Goal: Book appointment/travel/reservation

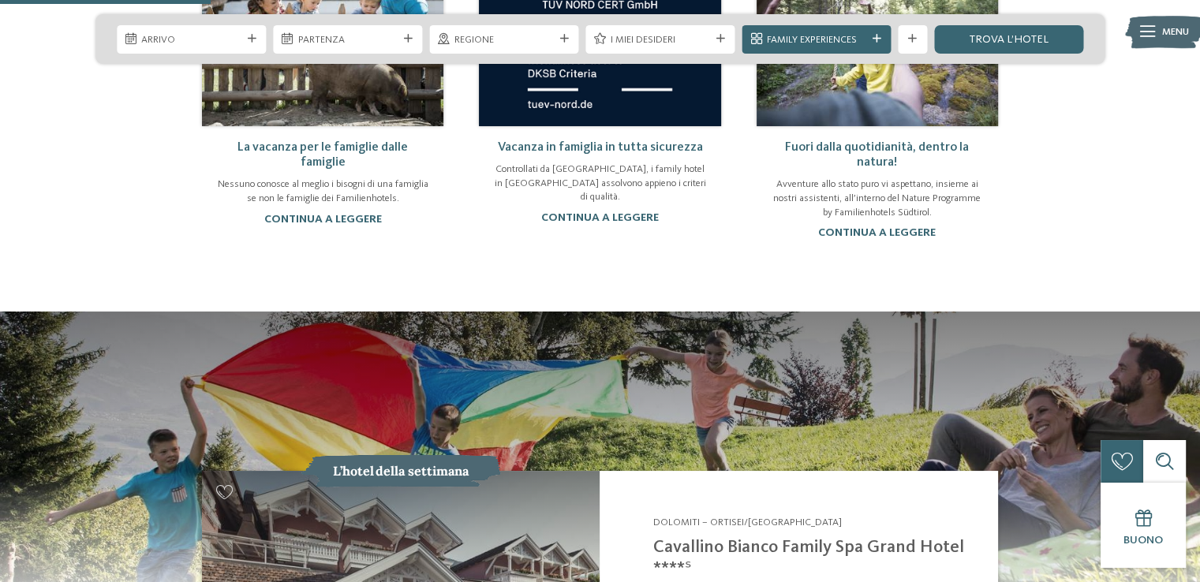
scroll to position [1341, 0]
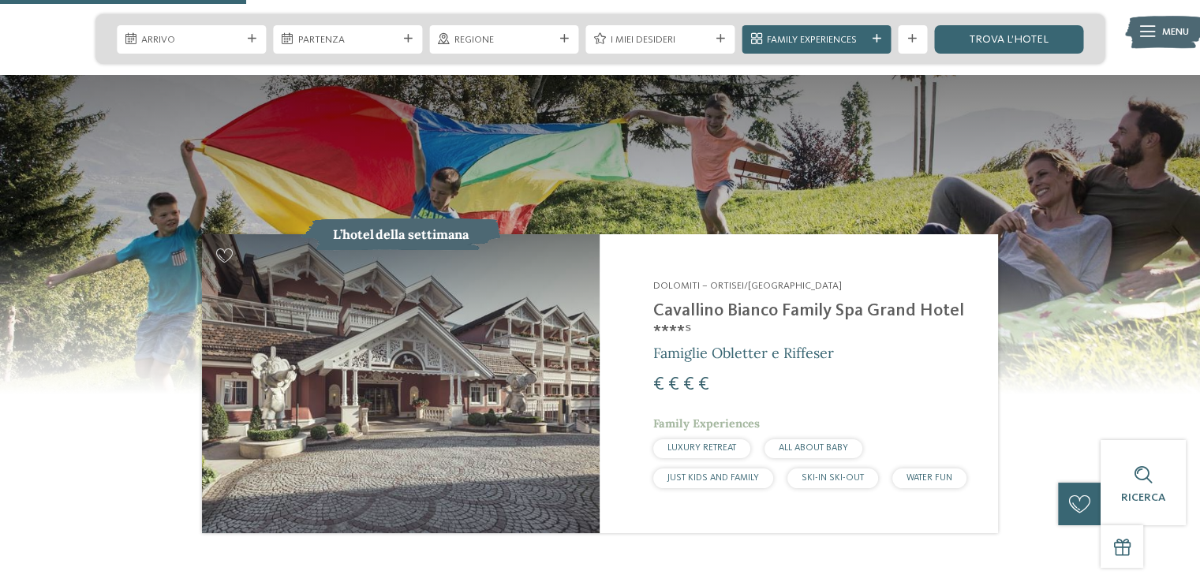
click at [761, 301] on h2 "Cavallino Bianco Family Spa Grand Hotel ****ˢ" at bounding box center [816, 322] width 327 height 43
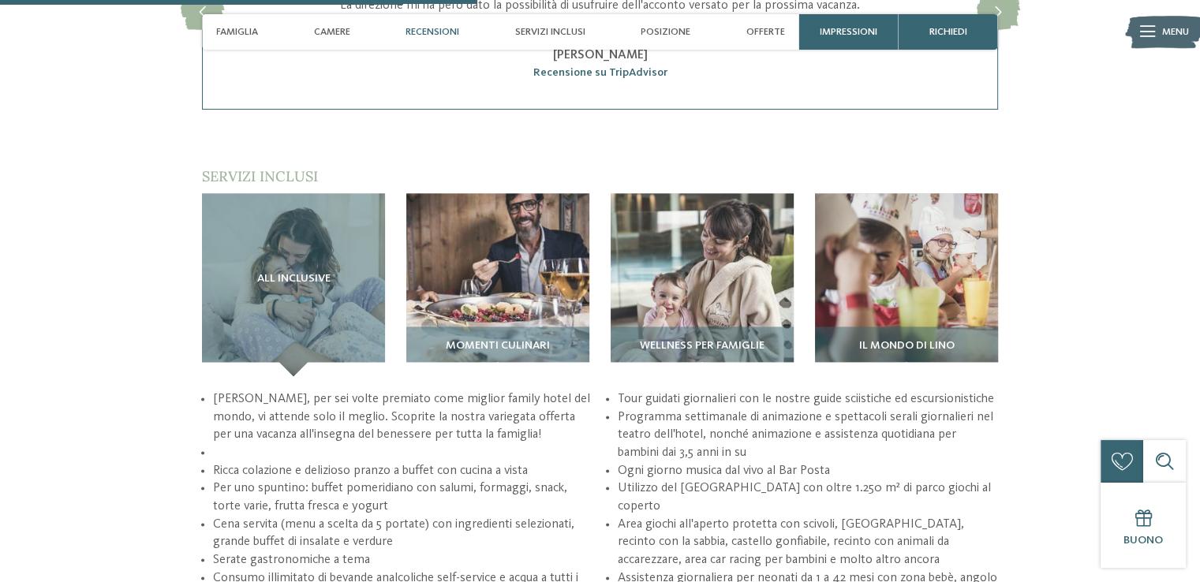
scroll to position [2052, 0]
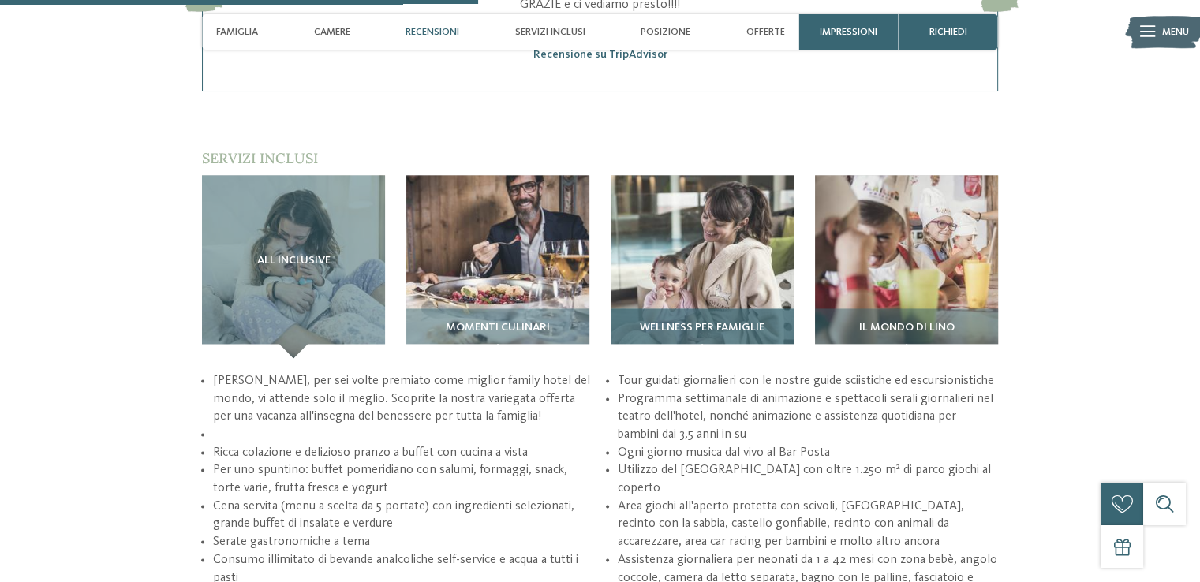
click at [686, 336] on div "Wellness per famiglie" at bounding box center [702, 334] width 183 height 50
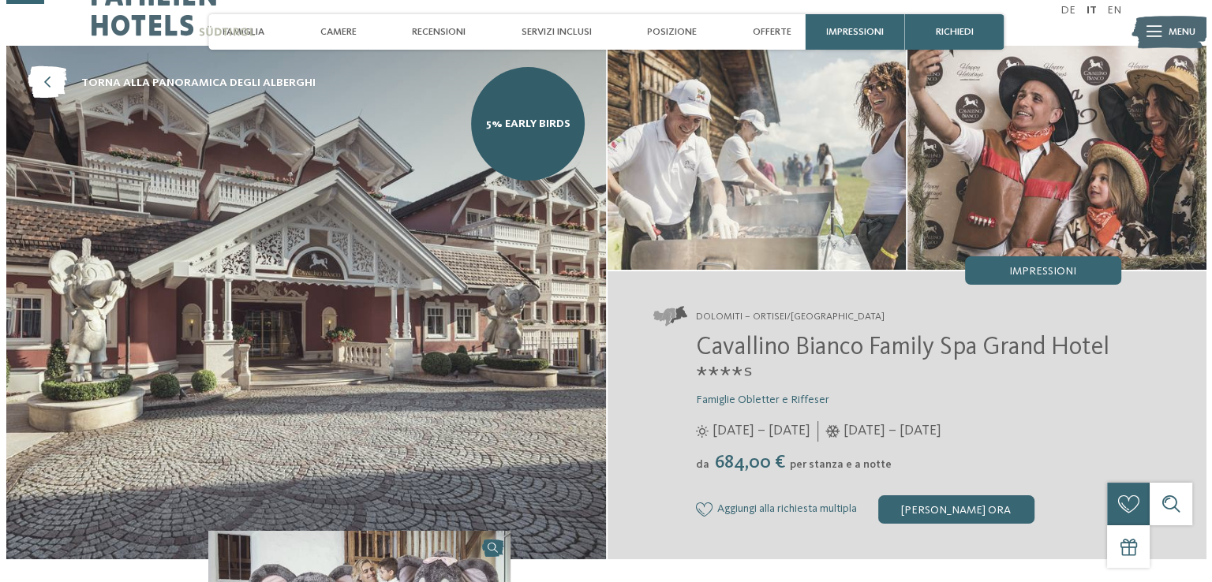
scroll to position [0, 0]
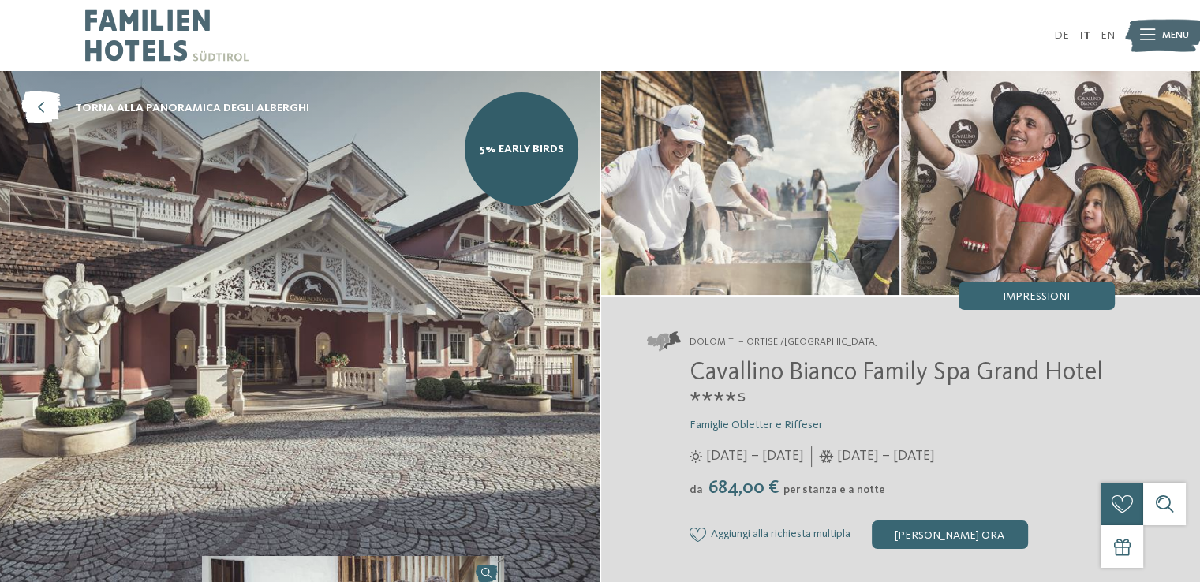
click at [1162, 39] on span "Menu" at bounding box center [1175, 35] width 27 height 14
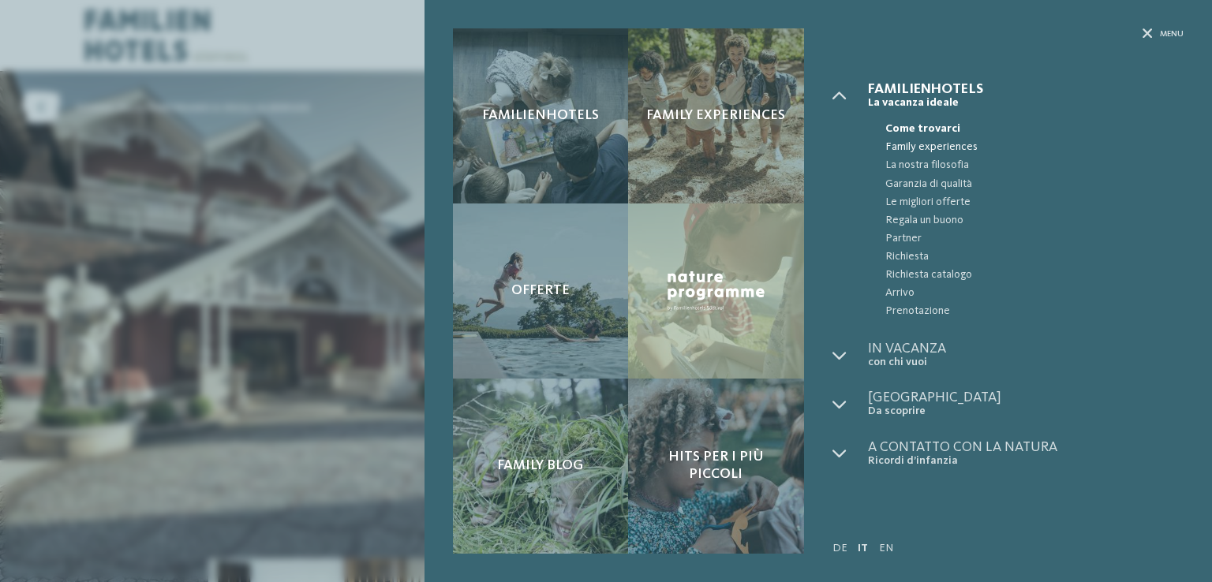
click at [937, 145] on span "Family experiences" at bounding box center [1034, 147] width 298 height 18
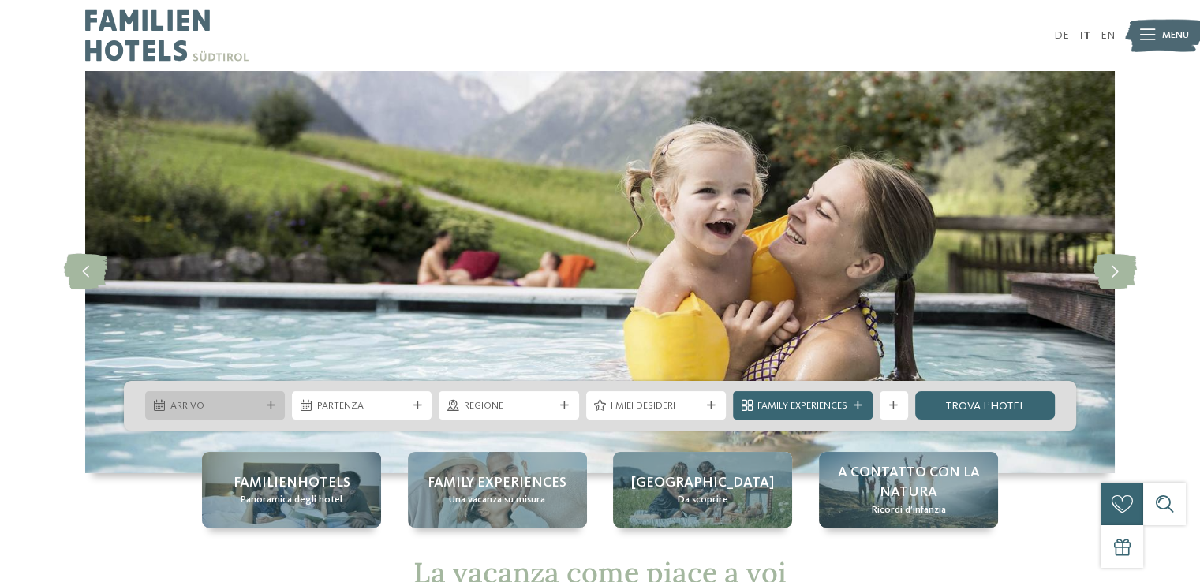
click at [249, 409] on span "Arrivo" at bounding box center [215, 406] width 90 height 14
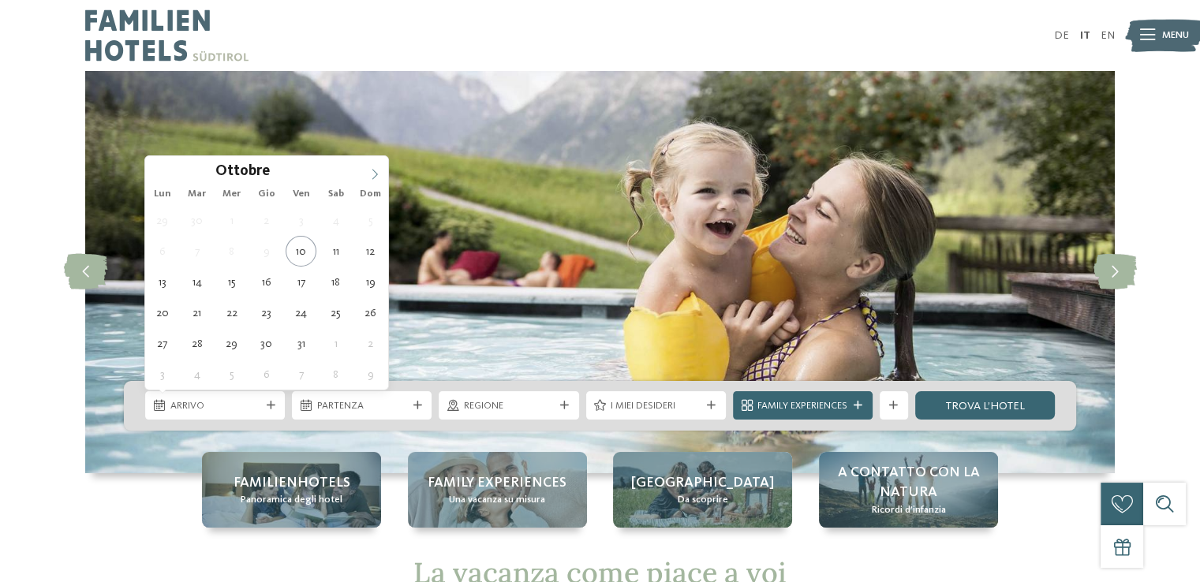
click at [369, 176] on icon at bounding box center [374, 174] width 11 height 11
type input "****"
click at [369, 176] on icon at bounding box center [374, 174] width 11 height 11
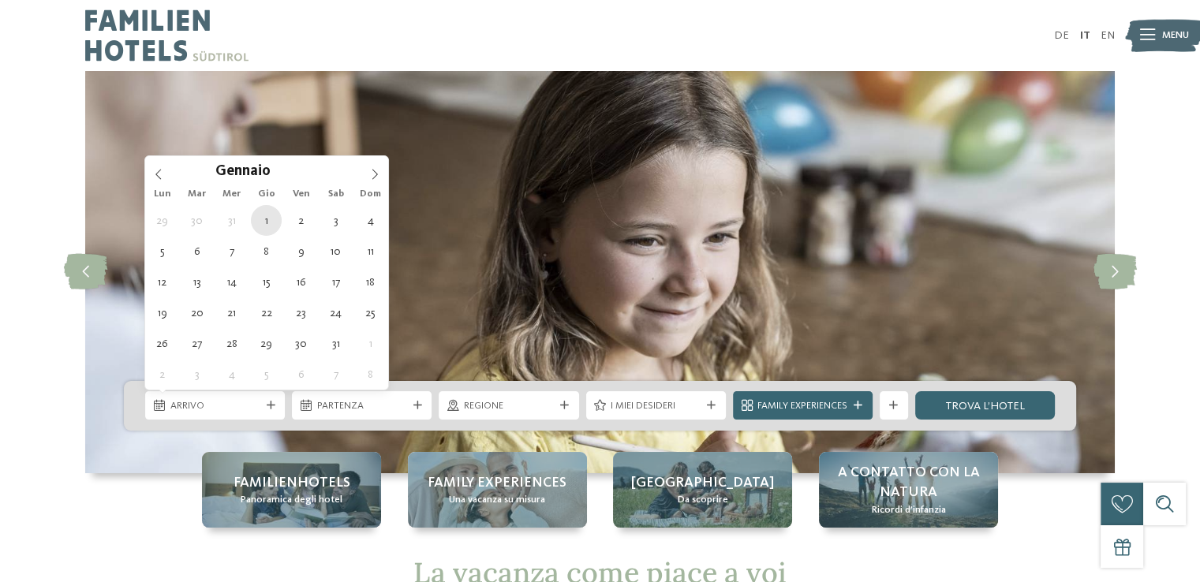
type div "01.01.2026"
type input "****"
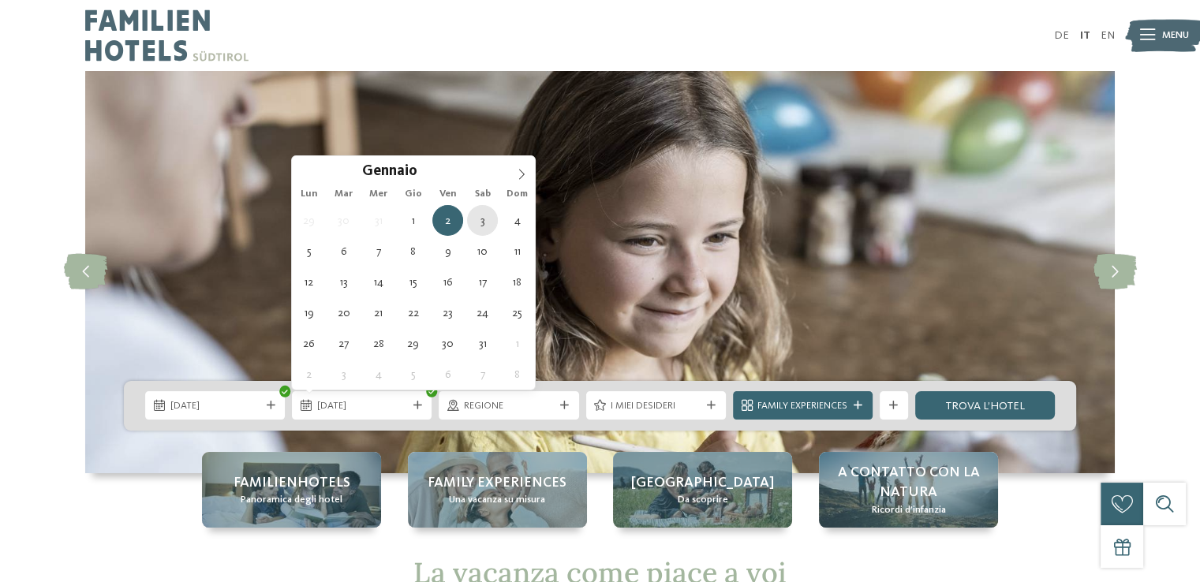
type div "03.01.2026"
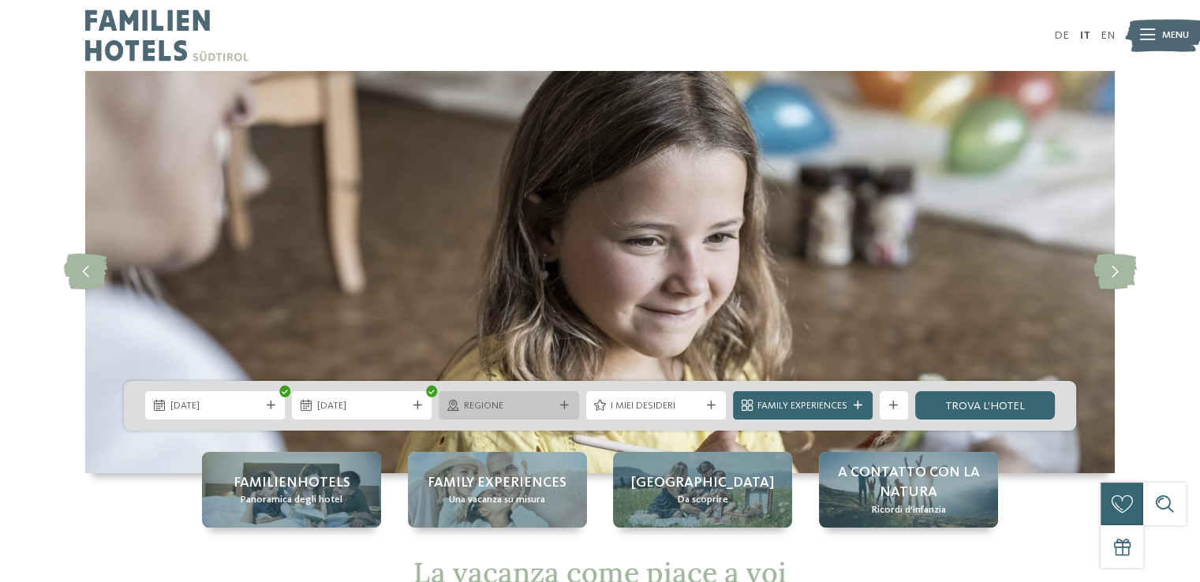
click at [548, 405] on span "Regione" at bounding box center [509, 406] width 90 height 14
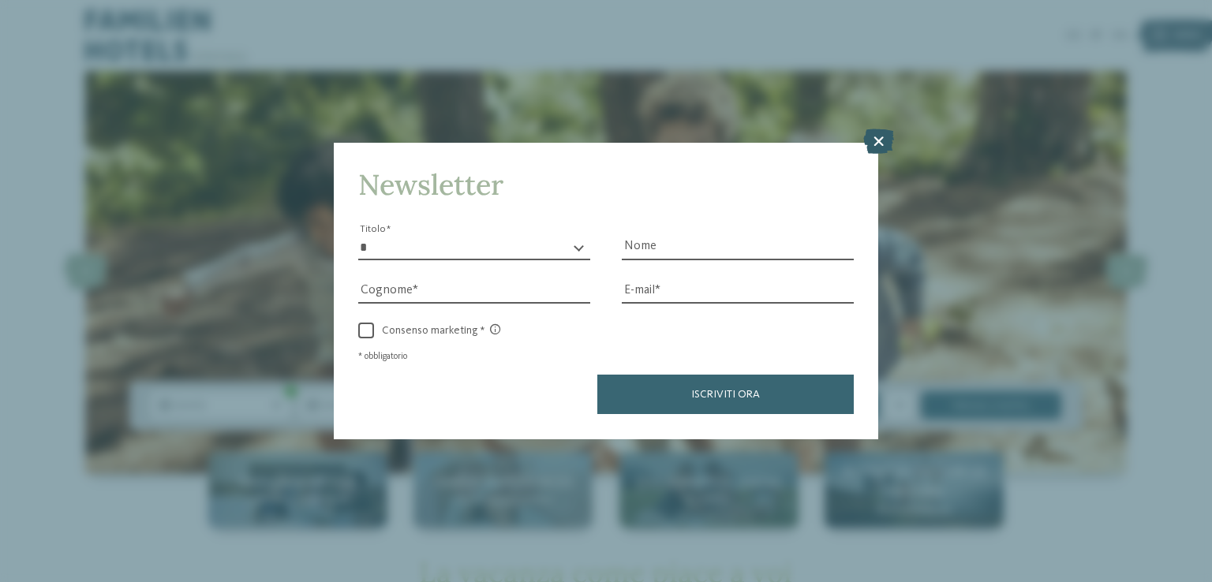
click at [878, 143] on icon at bounding box center [878, 141] width 31 height 25
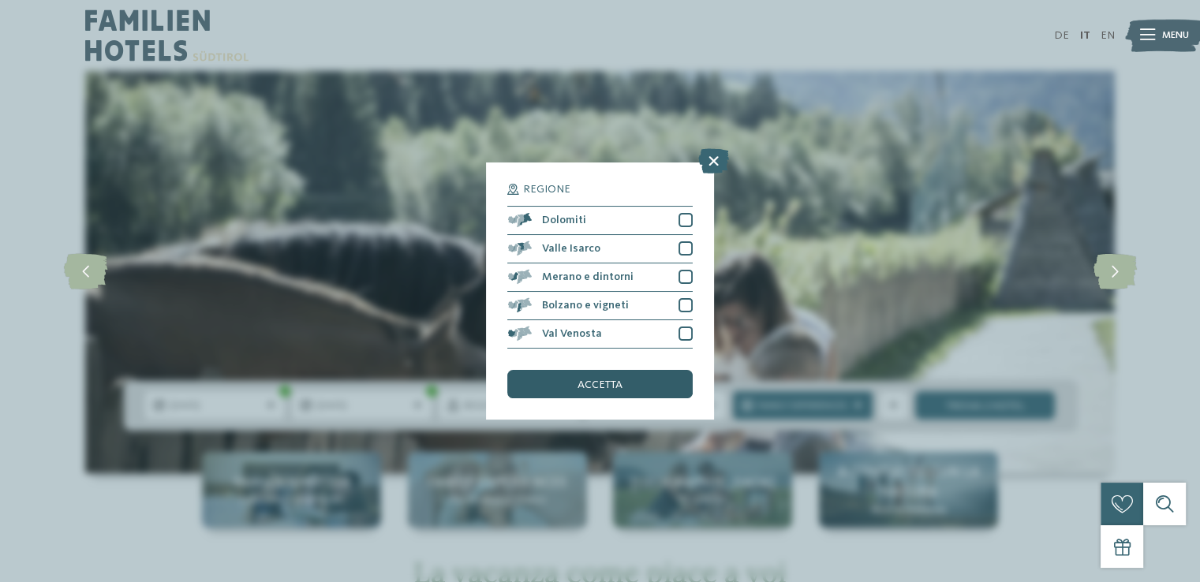
click at [581, 386] on span "accetta" at bounding box center [600, 385] width 45 height 11
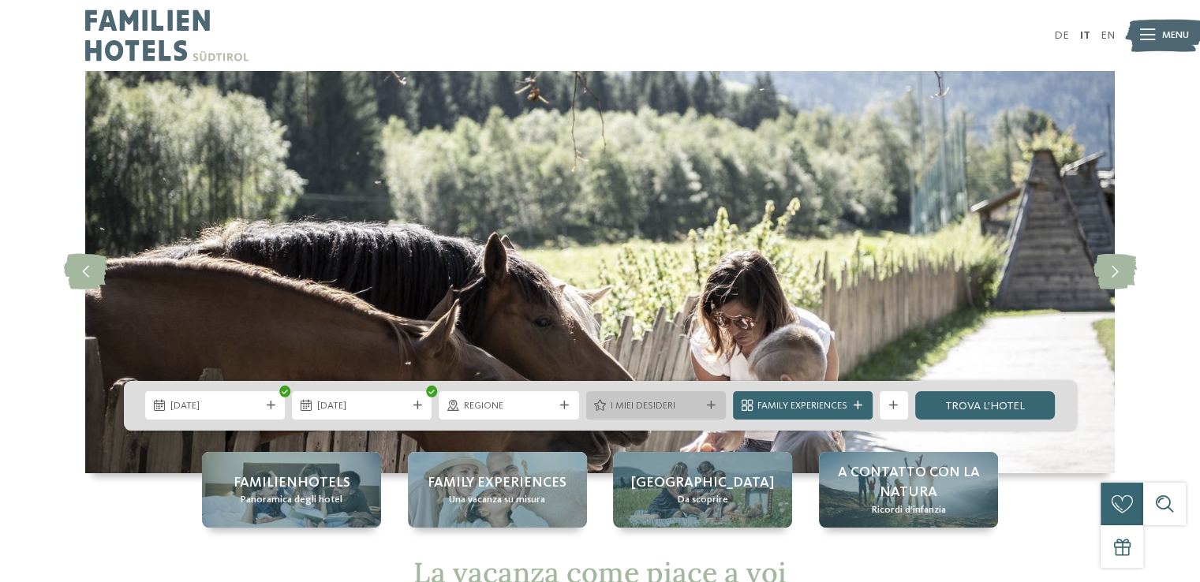
click at [627, 410] on span "I miei desideri" at bounding box center [656, 406] width 90 height 14
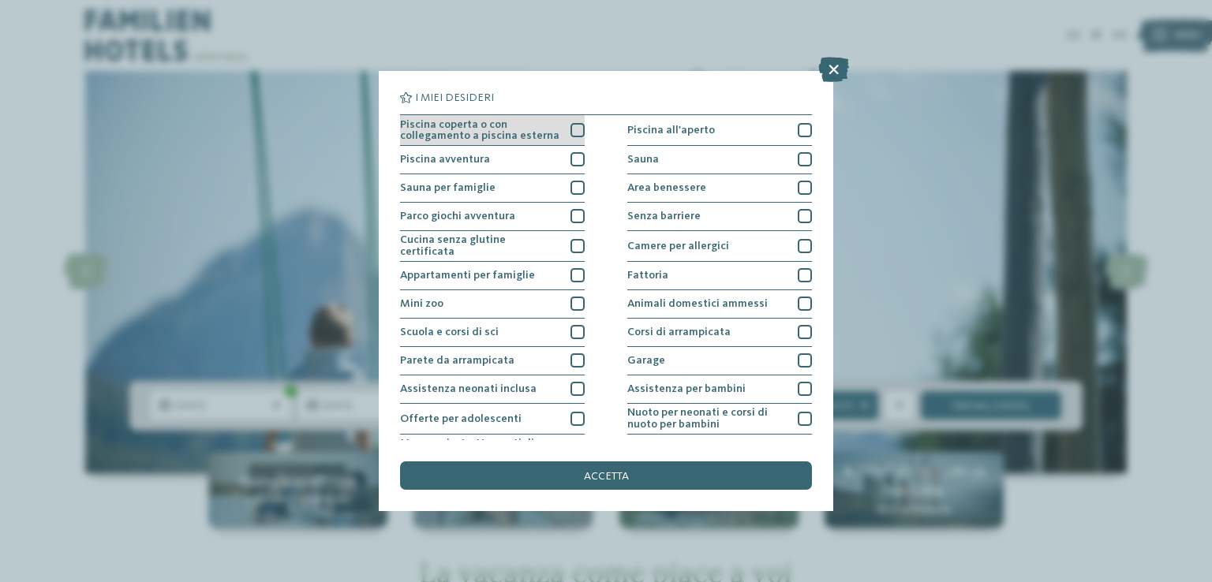
click at [570, 129] on div at bounding box center [577, 130] width 14 height 14
click at [570, 162] on div at bounding box center [577, 159] width 14 height 14
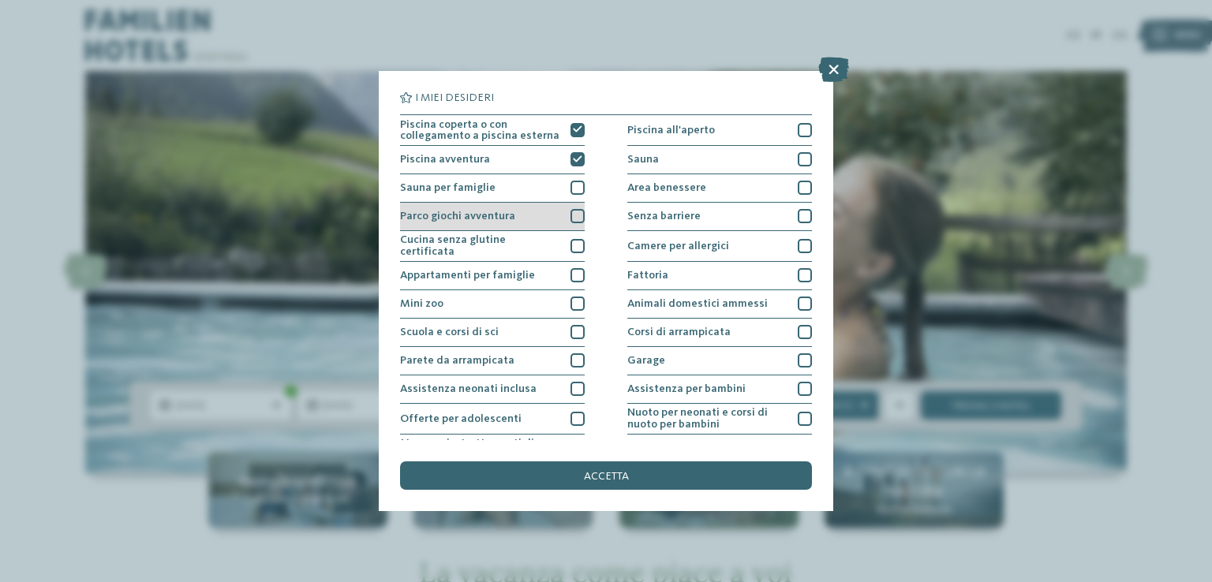
click at [563, 216] on div "Parco giochi avventura" at bounding box center [492, 217] width 185 height 28
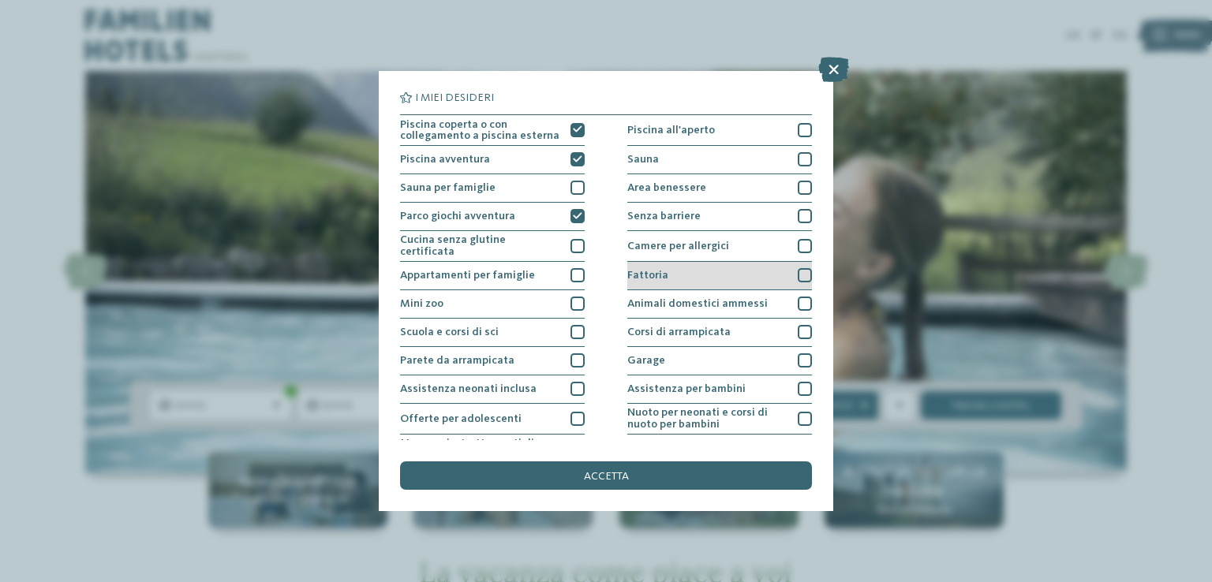
click at [798, 270] on div at bounding box center [805, 275] width 14 height 14
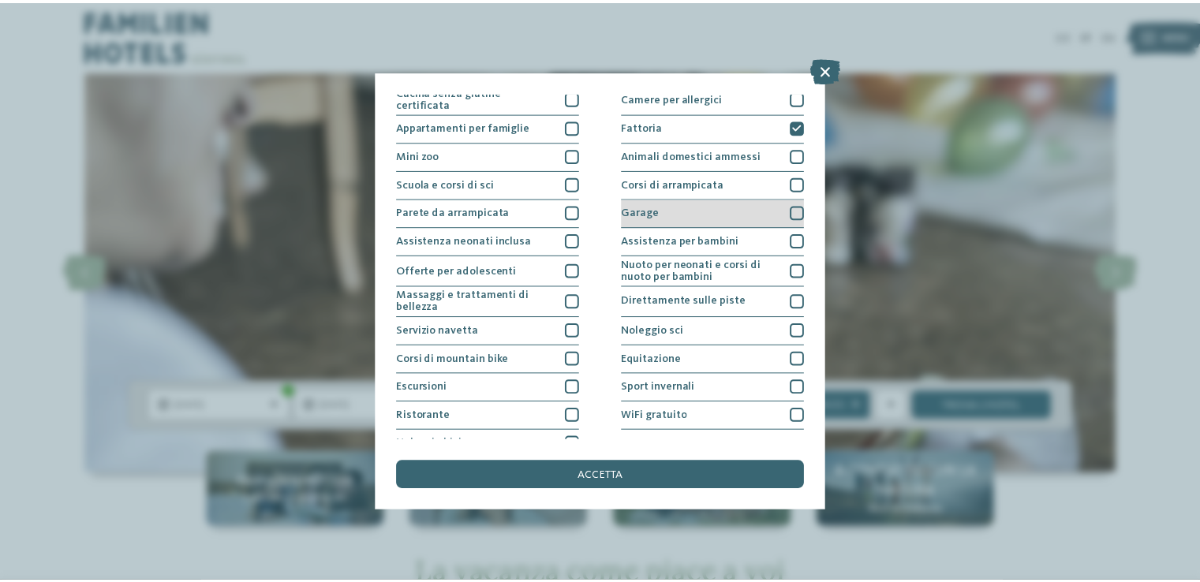
scroll to position [158, 0]
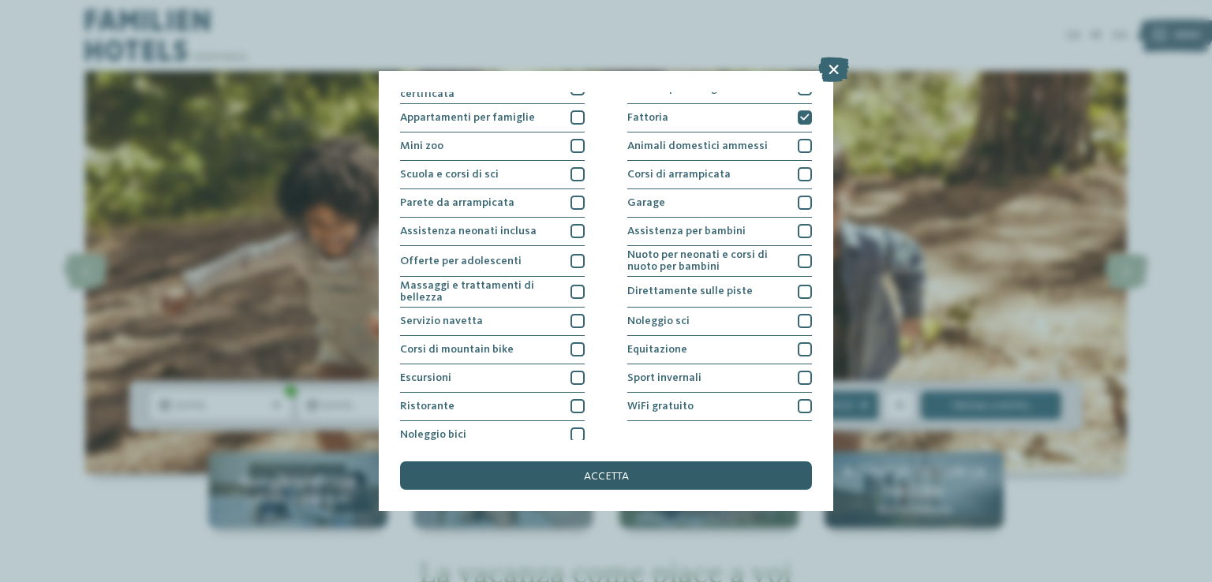
click at [578, 473] on div "accetta" at bounding box center [606, 476] width 412 height 28
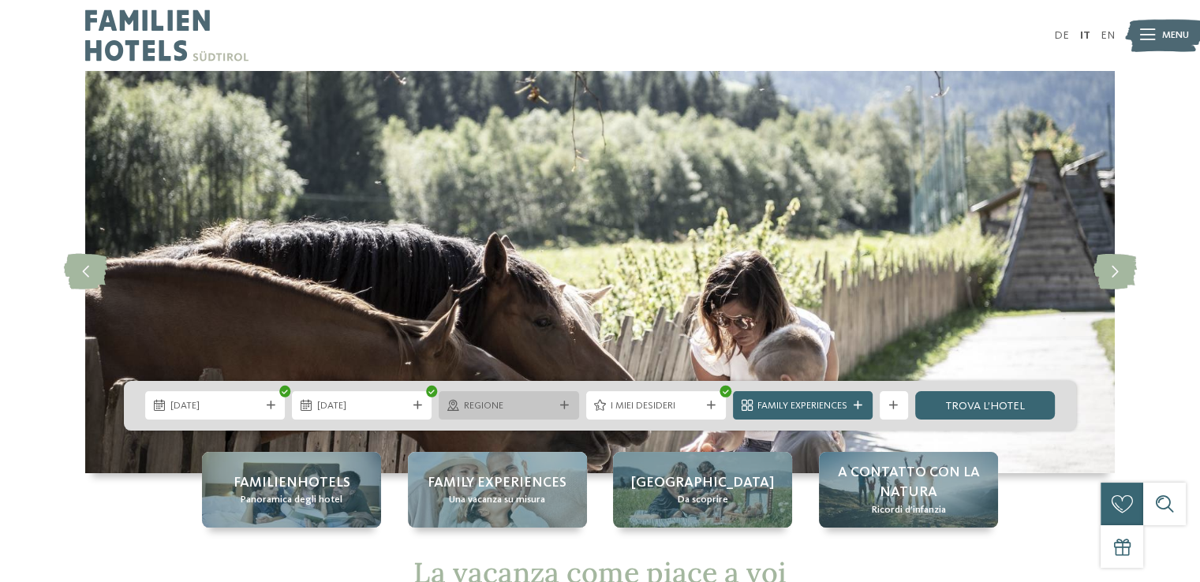
click at [552, 407] on span "Regione" at bounding box center [509, 406] width 90 height 14
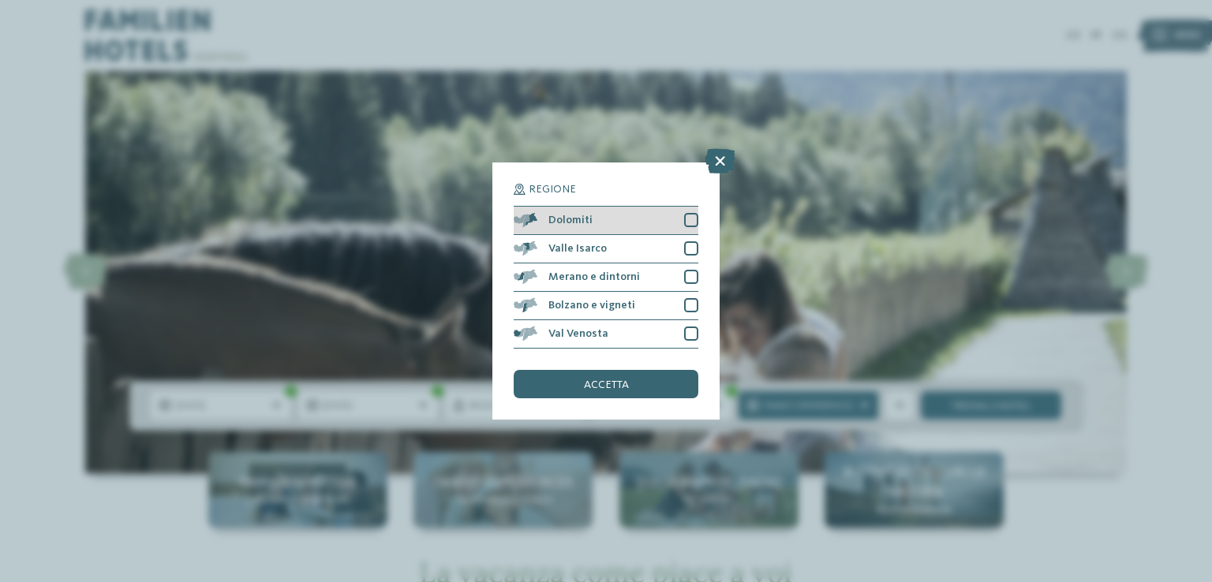
click at [687, 225] on div at bounding box center [691, 220] width 14 height 14
click at [644, 371] on div "accetta" at bounding box center [606, 384] width 185 height 28
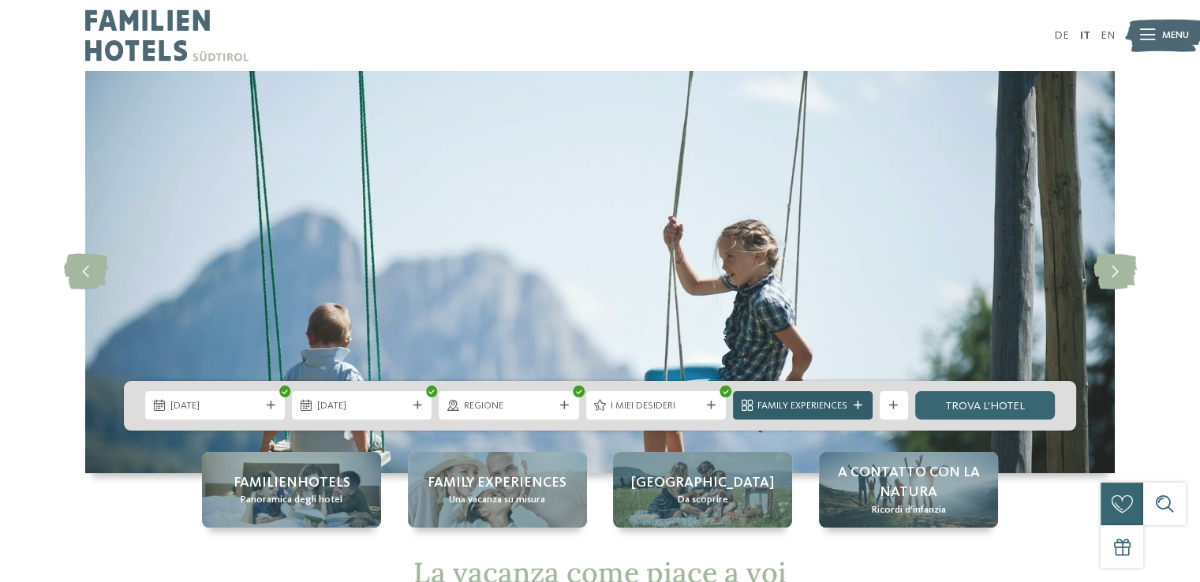
click at [819, 405] on span "Family Experiences" at bounding box center [802, 406] width 90 height 14
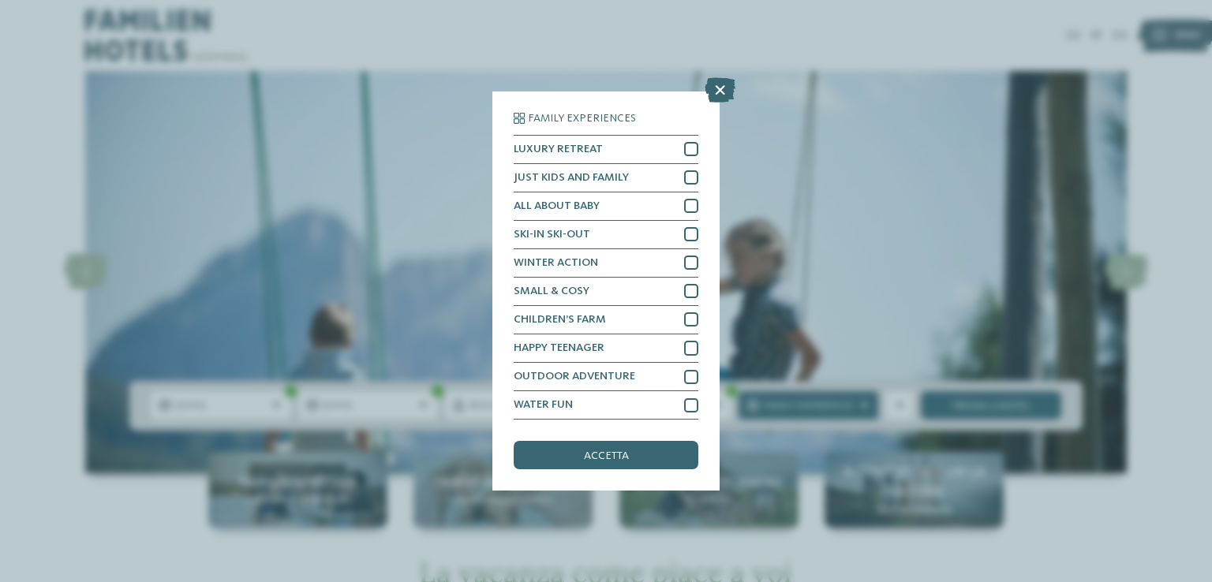
click at [816, 175] on div "Family Experiences LUXURY RETREAT JUST KIDS AND FAMILY" at bounding box center [606, 291] width 1212 height 582
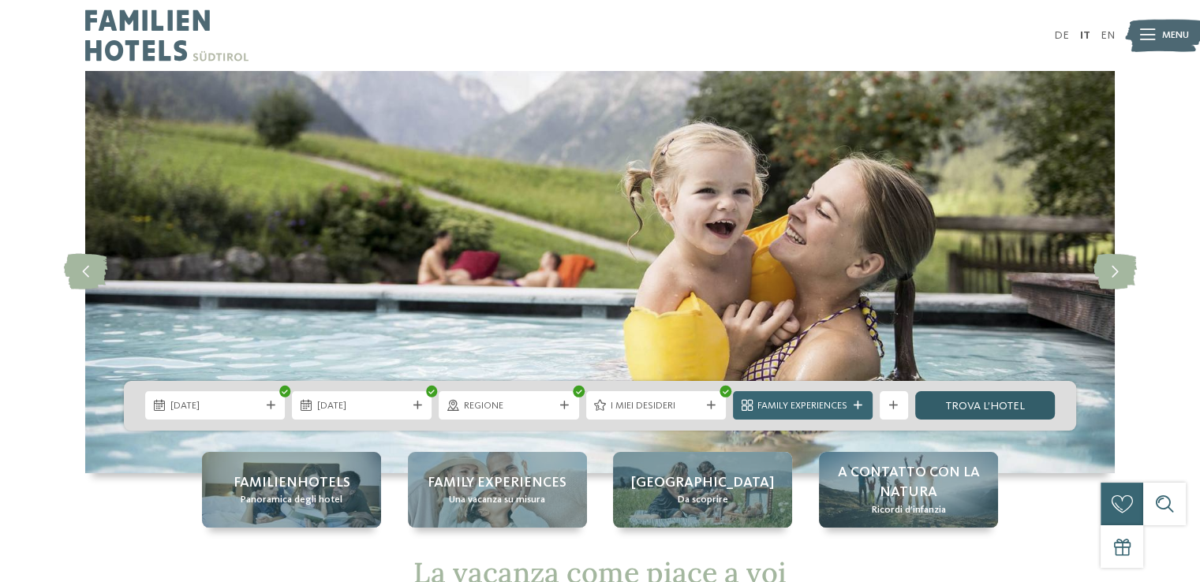
click at [1001, 403] on link "trova l’hotel" at bounding box center [985, 405] width 140 height 28
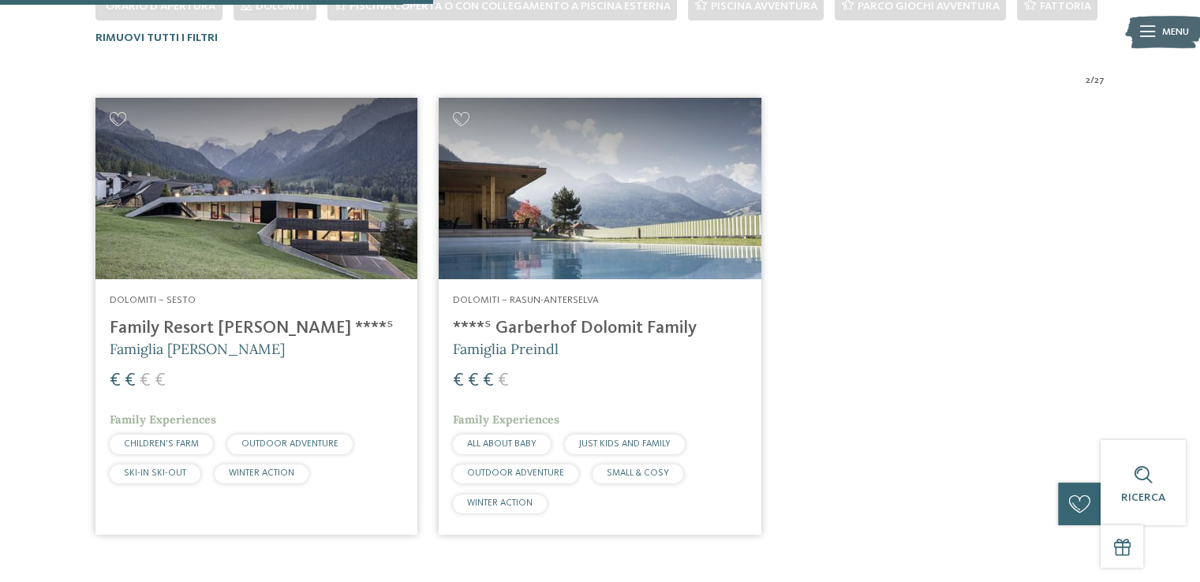
click at [218, 335] on h4 "Family Resort [PERSON_NAME] ****ˢ" at bounding box center [257, 328] width 294 height 21
